Goal: Task Accomplishment & Management: Complete application form

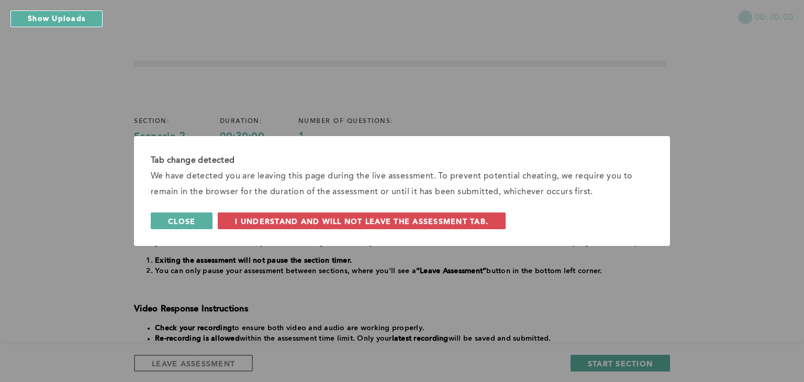
click at [181, 218] on span "Close" at bounding box center [181, 221] width 27 height 10
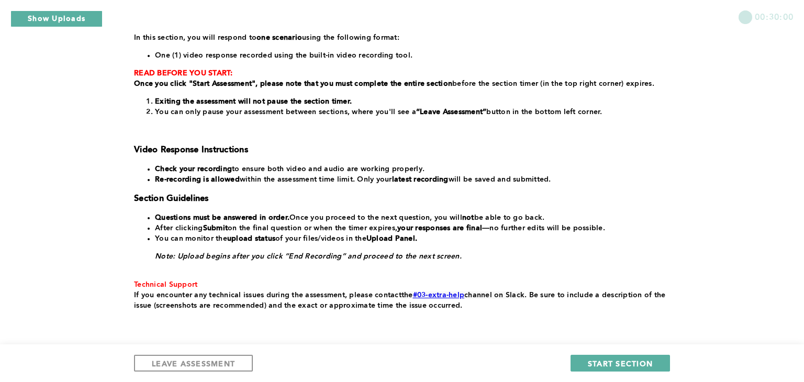
scroll to position [174, 0]
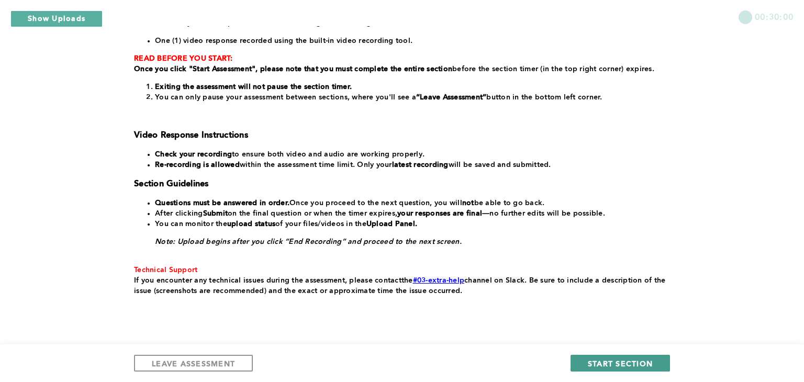
click at [645, 362] on span "START SECTION" at bounding box center [620, 364] width 65 height 10
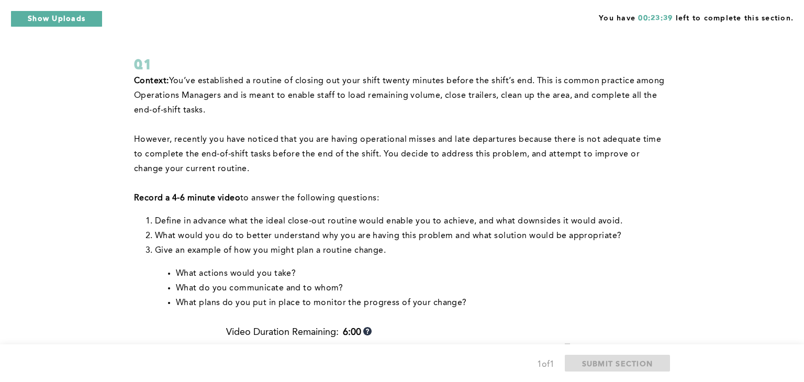
scroll to position [46, 0]
click at [348, 125] on p at bounding box center [400, 124] width 532 height 15
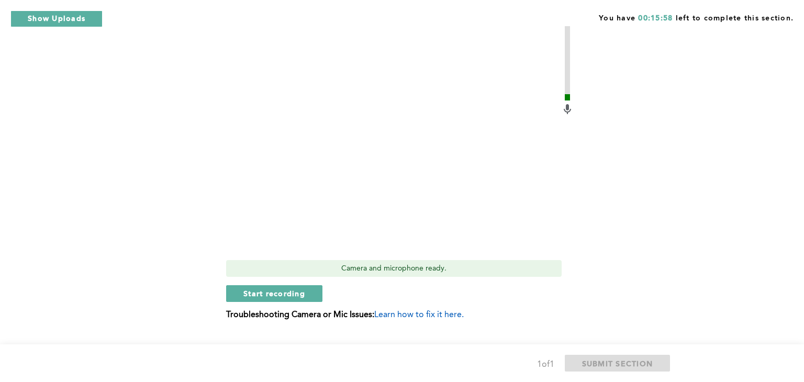
scroll to position [387, 0]
click at [274, 288] on span "Start recording" at bounding box center [275, 293] width 62 height 10
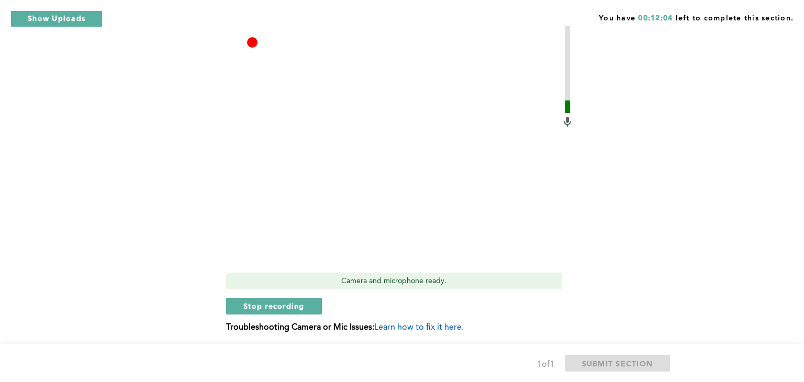
scroll to position [407, 0]
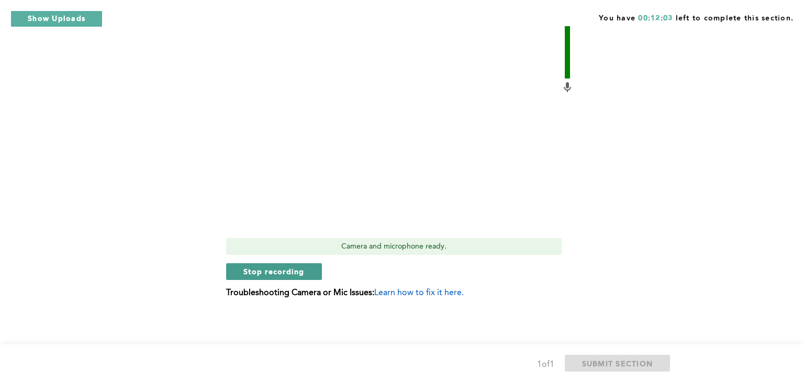
click at [271, 264] on button "Stop recording" at bounding box center [274, 271] width 96 height 17
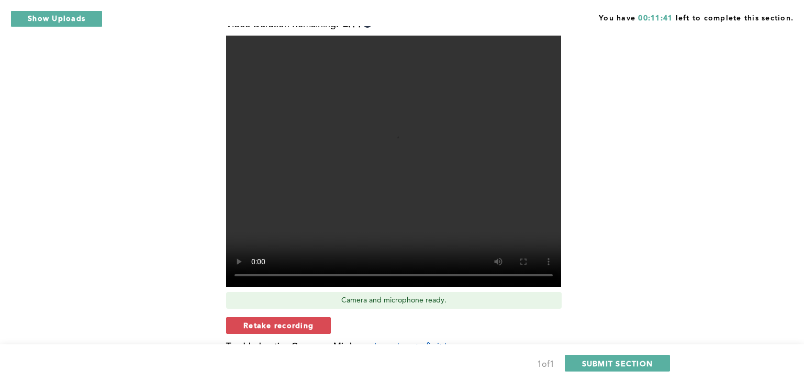
scroll to position [352, 0]
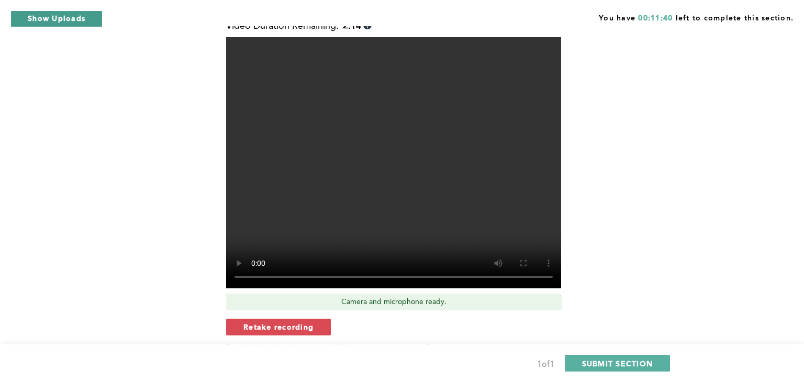
click at [38, 16] on button "Show Uploads" at bounding box center [56, 18] width 92 height 17
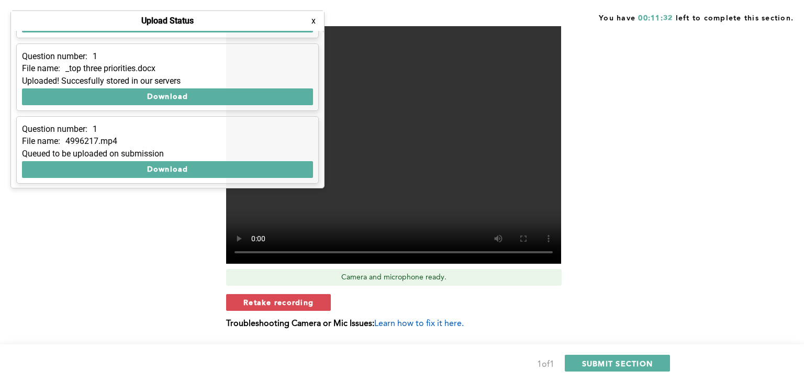
scroll to position [407, 0]
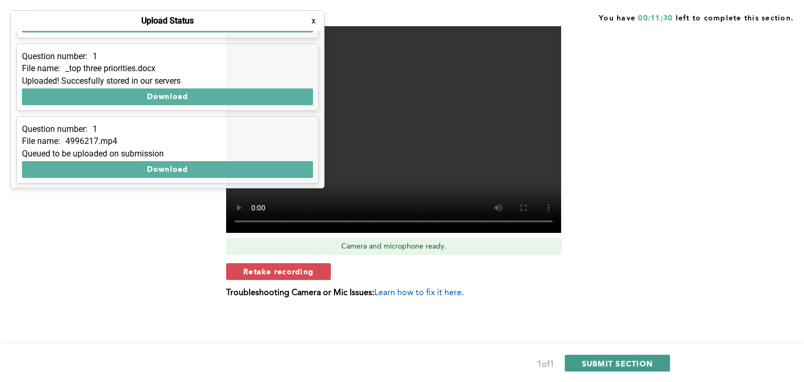
click at [646, 366] on span "SUBMIT SECTION" at bounding box center [617, 364] width 71 height 10
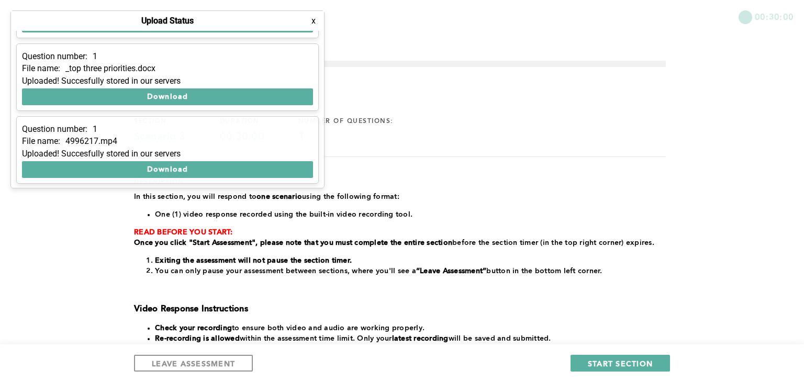
click at [314, 21] on button "x" at bounding box center [313, 21] width 10 height 10
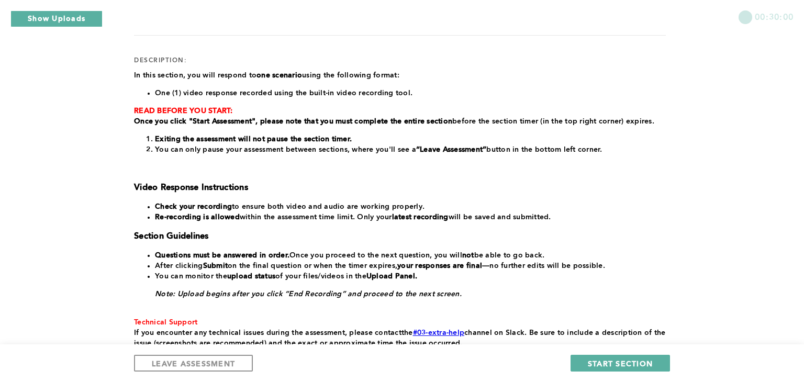
scroll to position [201, 0]
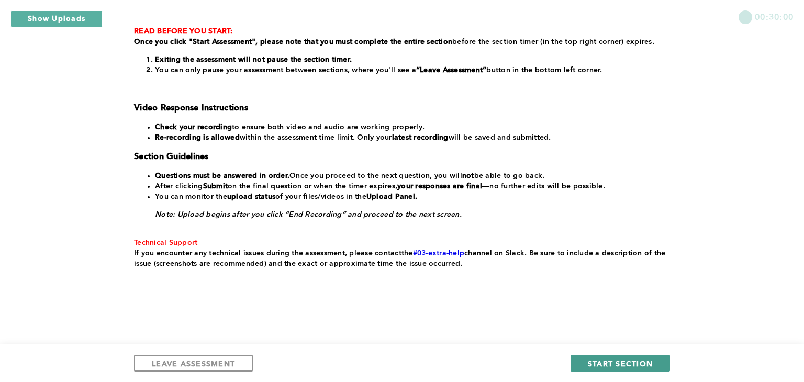
click at [645, 363] on span "START SECTION" at bounding box center [620, 364] width 65 height 10
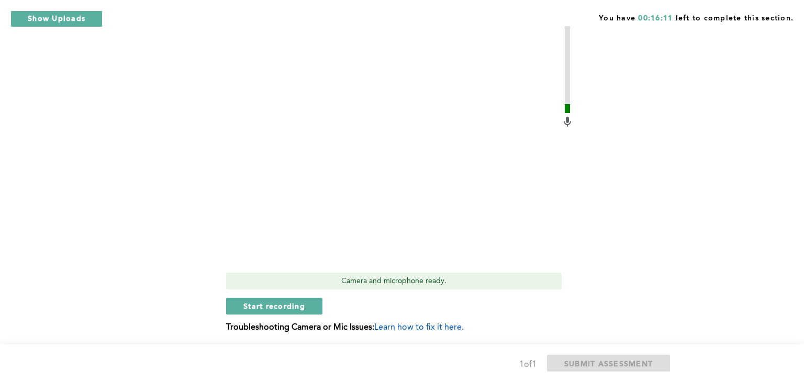
scroll to position [323, 0]
click at [278, 308] on span "Start recording" at bounding box center [275, 306] width 62 height 10
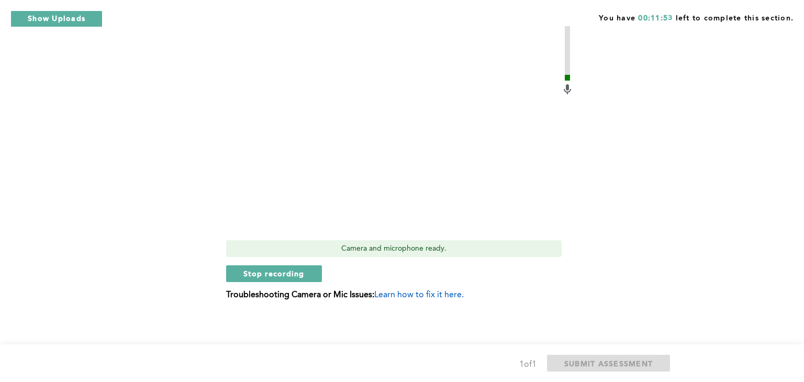
scroll to position [357, 0]
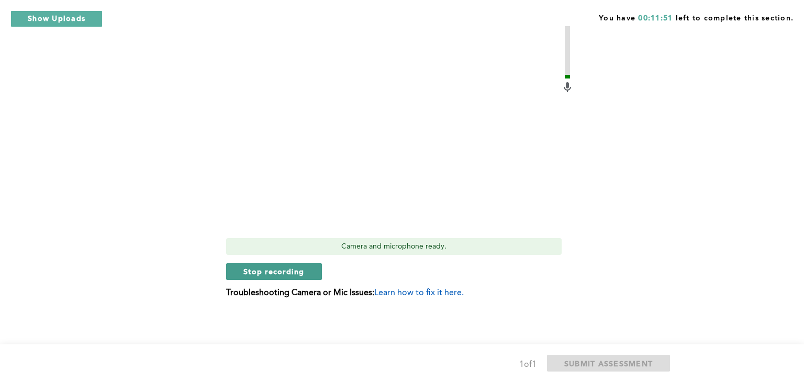
click at [267, 267] on span "Stop recording" at bounding box center [274, 272] width 61 height 10
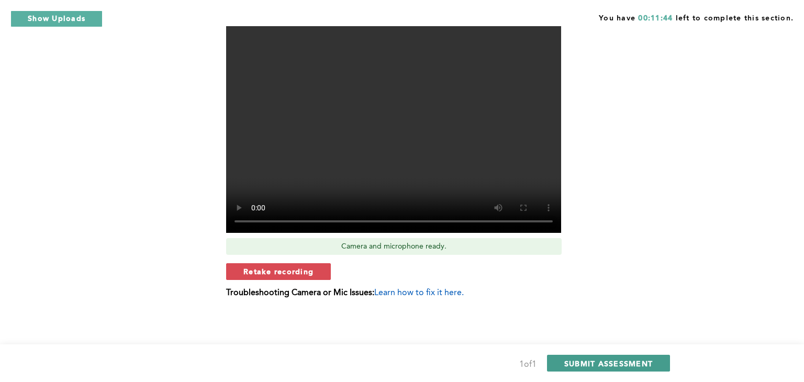
click at [632, 367] on span "SUBMIT ASSESSMENT" at bounding box center [609, 364] width 89 height 10
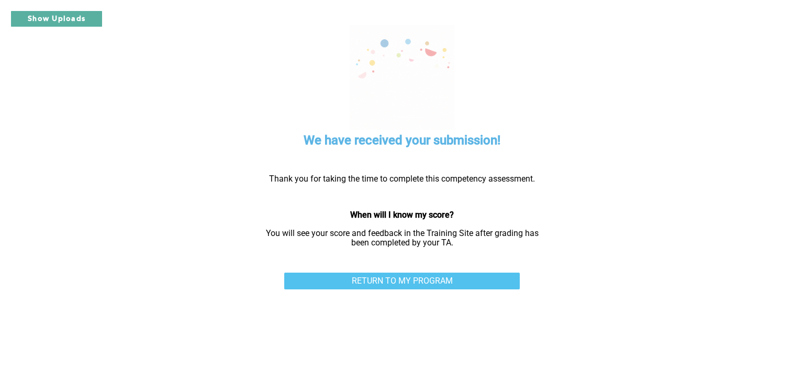
click at [432, 286] on link "RETURN TO MY PROGRAM" at bounding box center [402, 281] width 236 height 17
